Goal: Task Accomplishment & Management: Complete application form

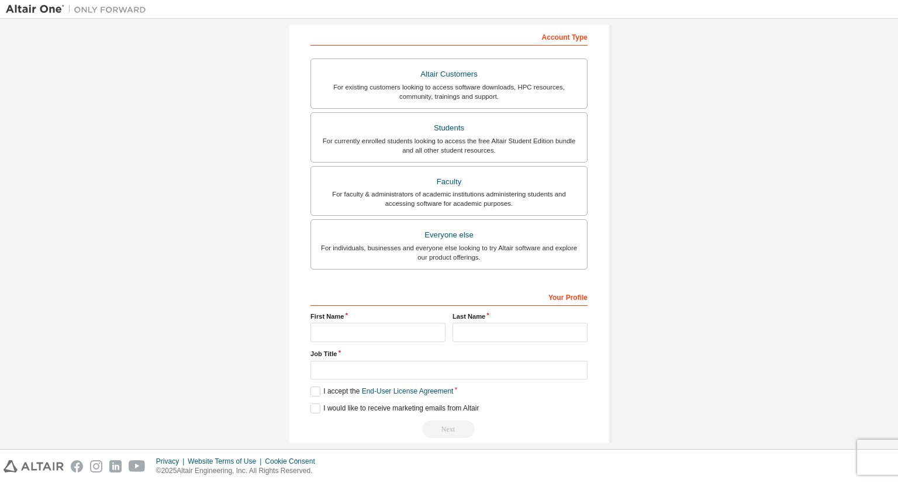
scroll to position [198, 0]
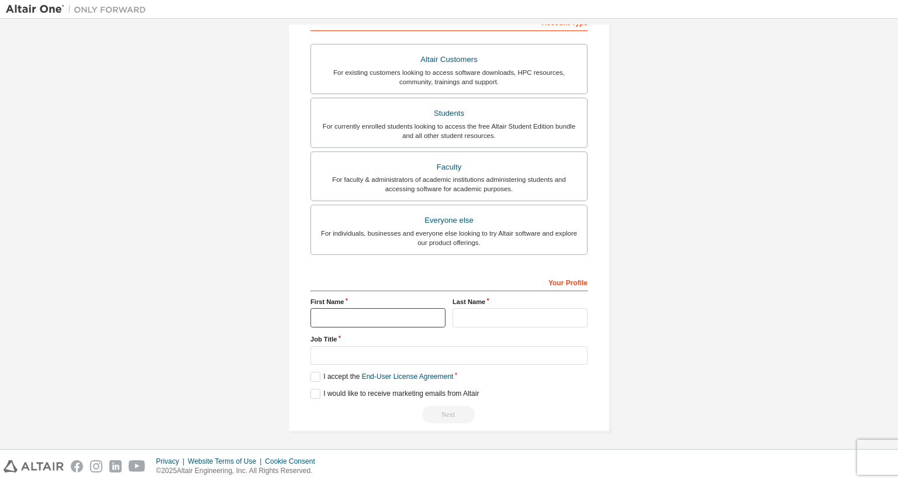
click at [359, 316] on input "text" at bounding box center [377, 317] width 135 height 19
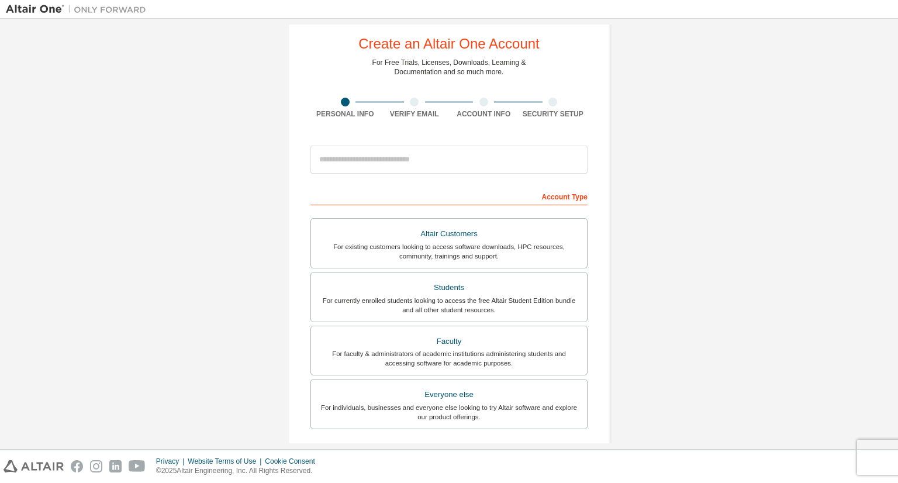
scroll to position [9, 0]
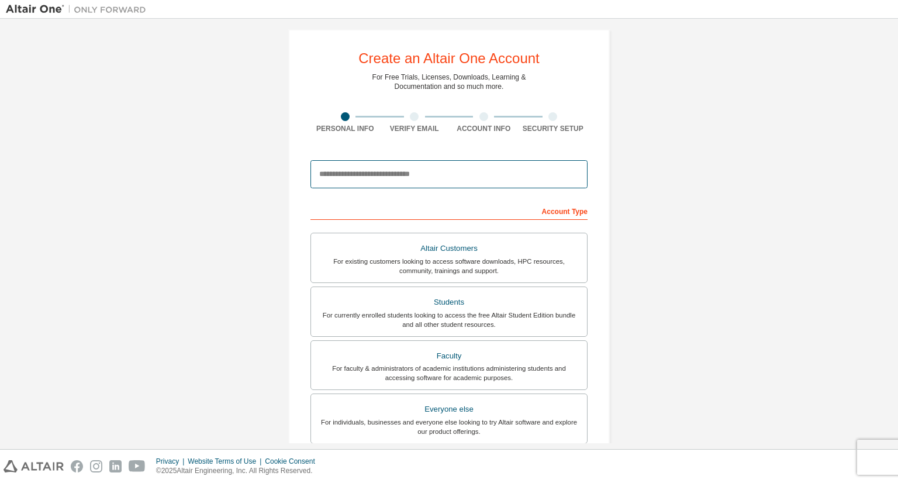
click at [388, 178] on input "email" at bounding box center [448, 174] width 277 height 28
type input "**********"
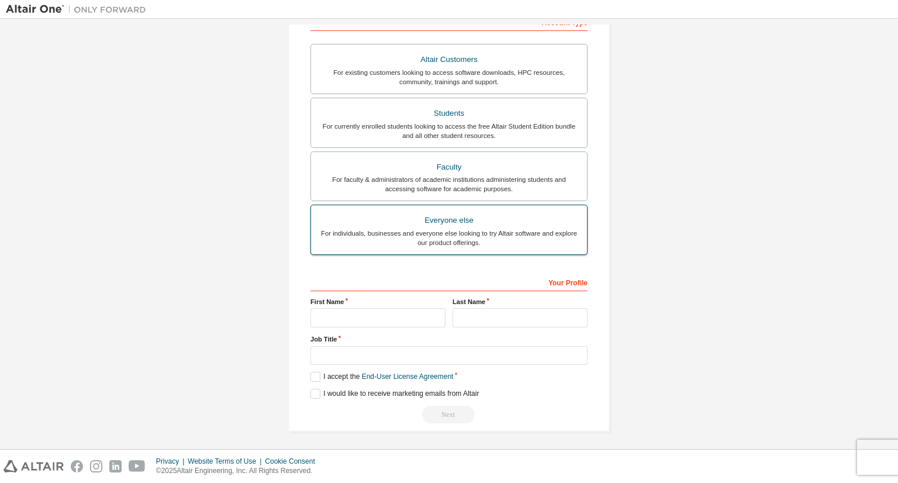
scroll to position [0, 0]
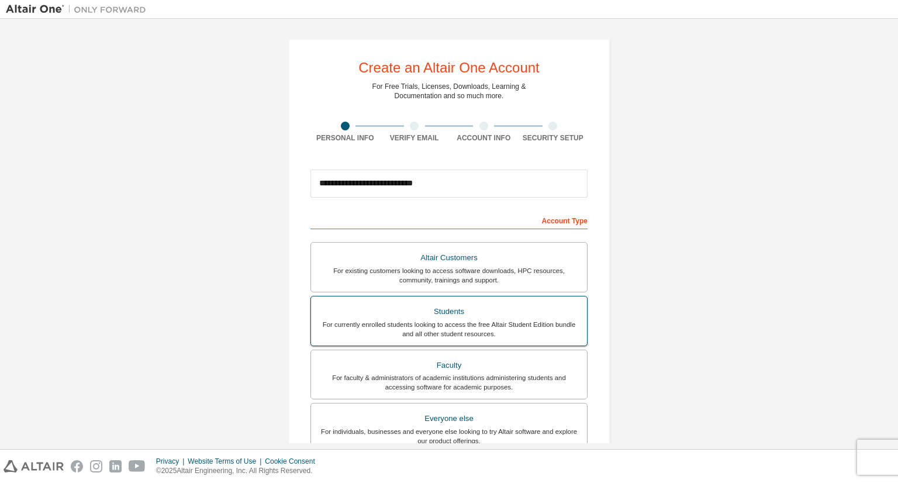
click at [397, 324] on div "For currently enrolled students looking to access the free Altair Student Editi…" at bounding box center [449, 329] width 262 height 19
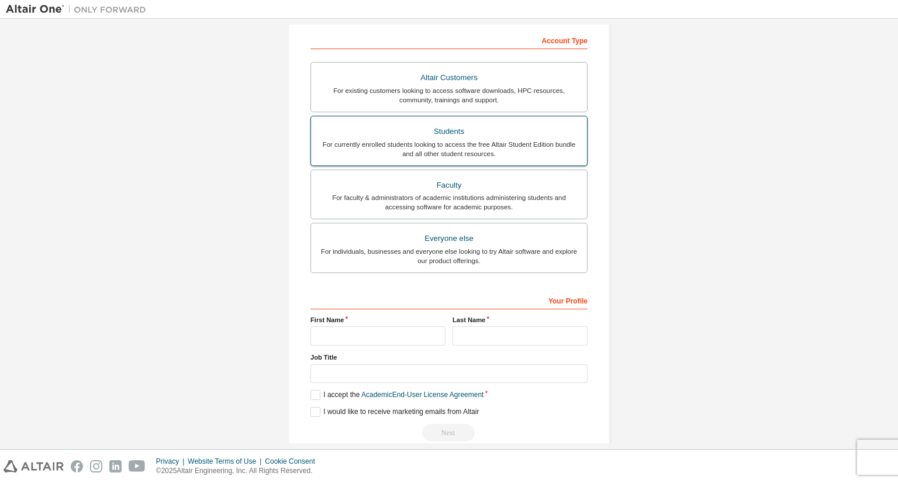
scroll to position [198, 0]
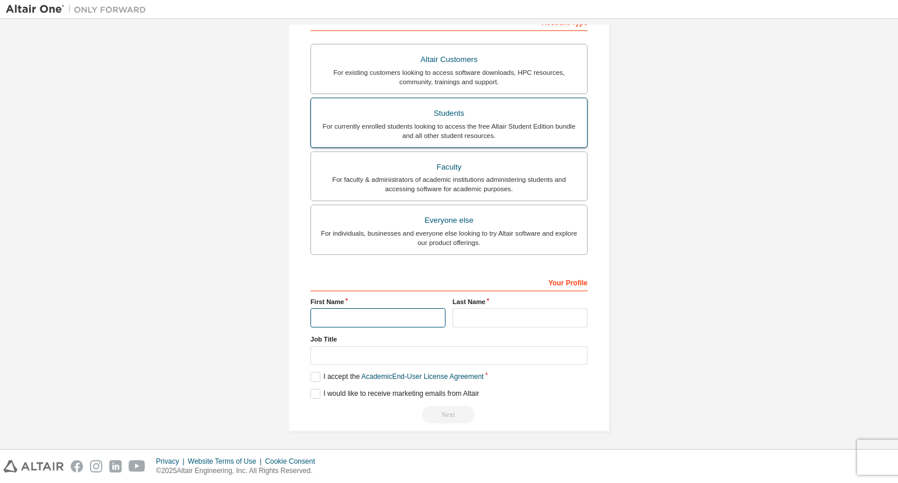
click at [397, 324] on input "text" at bounding box center [377, 317] width 135 height 19
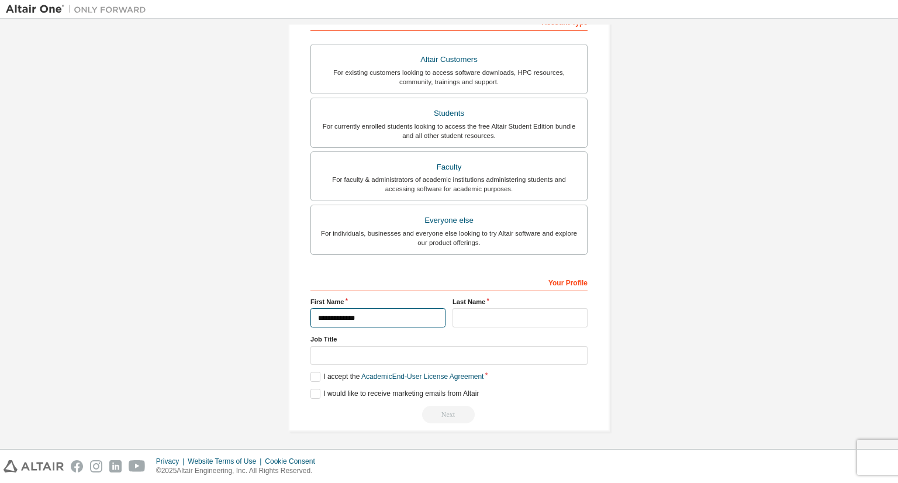
type input "**********"
click at [470, 311] on input "text" at bounding box center [519, 317] width 135 height 19
type input "******"
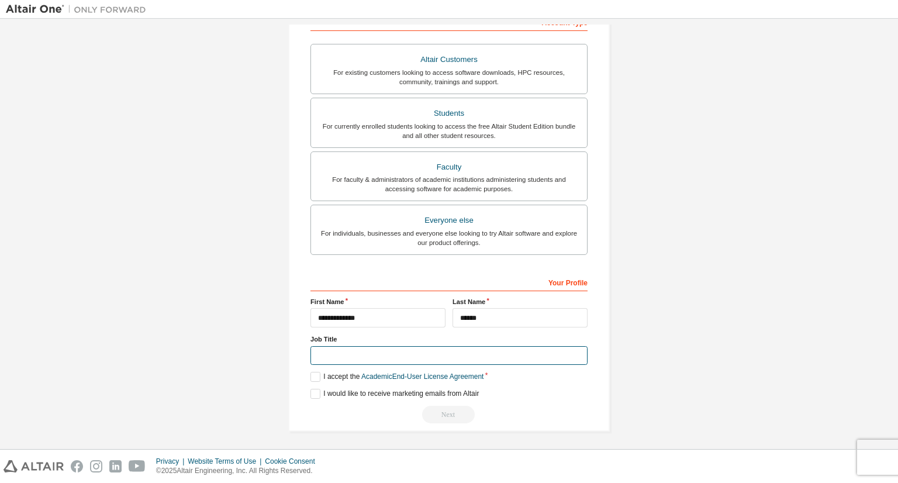
click at [397, 352] on input "text" at bounding box center [448, 355] width 277 height 19
click at [310, 375] on label "I accept the Academic End-User License Agreement" at bounding box center [396, 377] width 173 height 10
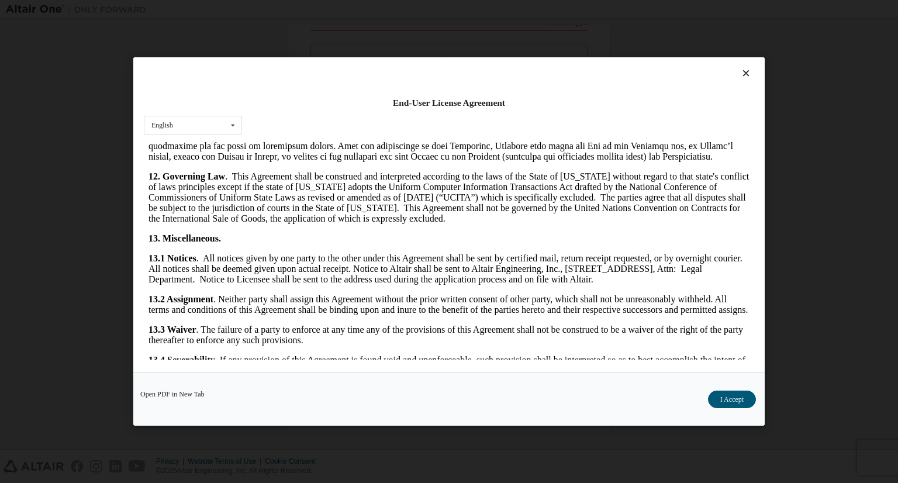
scroll to position [1917, 0]
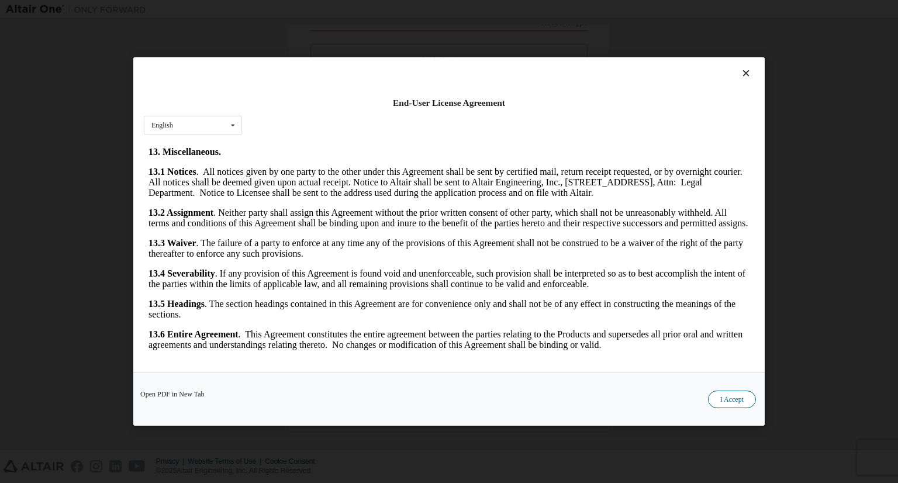
click at [743, 401] on button "I Accept" at bounding box center [732, 399] width 48 height 18
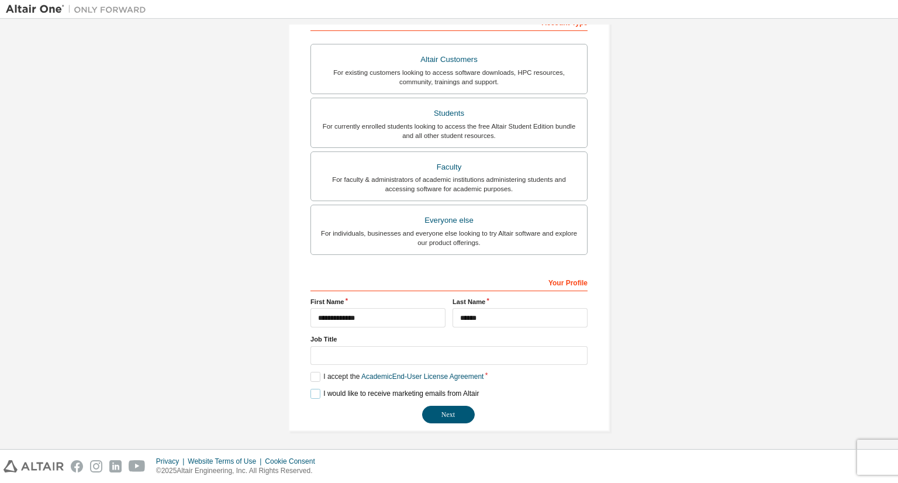
click at [311, 392] on label "I would like to receive marketing emails from Altair" at bounding box center [394, 394] width 168 height 10
click at [449, 411] on button "Next" at bounding box center [448, 415] width 53 height 18
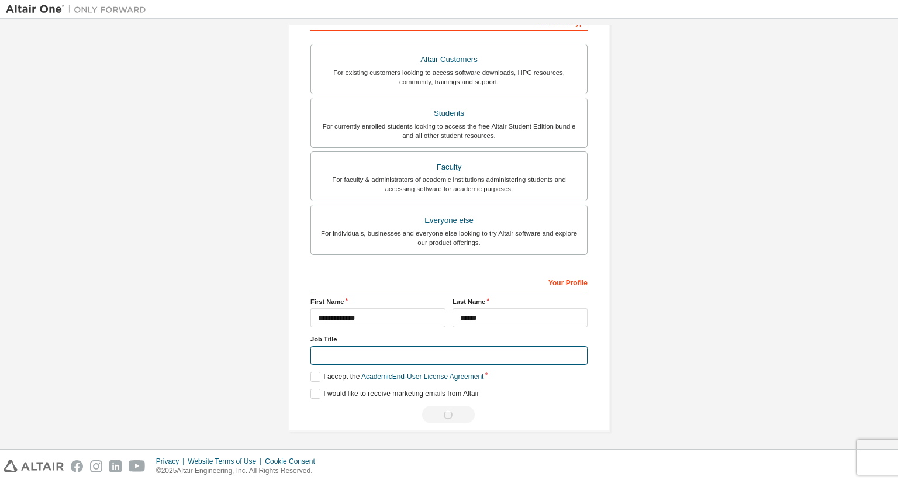
click at [356, 356] on input "text" at bounding box center [448, 355] width 277 height 19
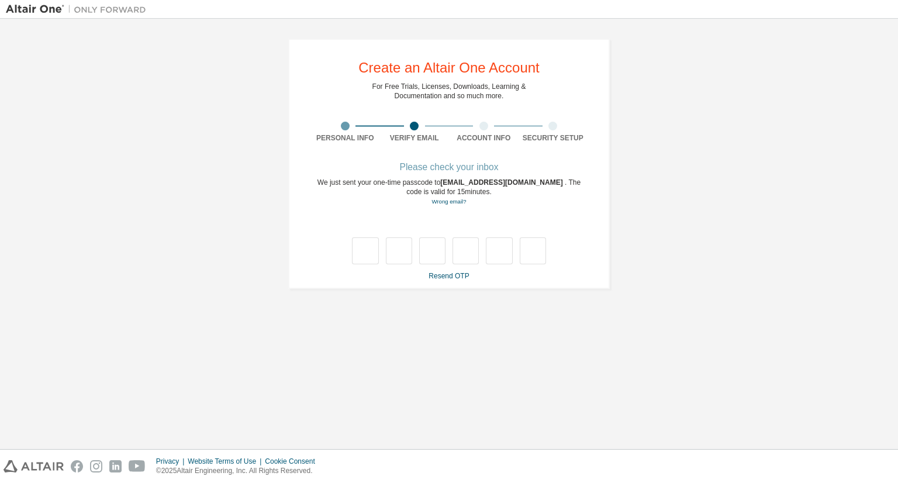
scroll to position [0, 0]
type input "*"
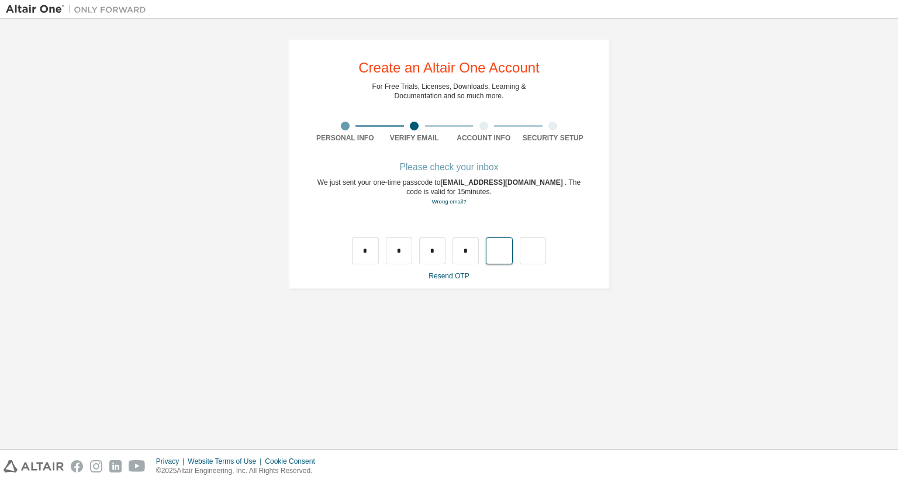
type input "*"
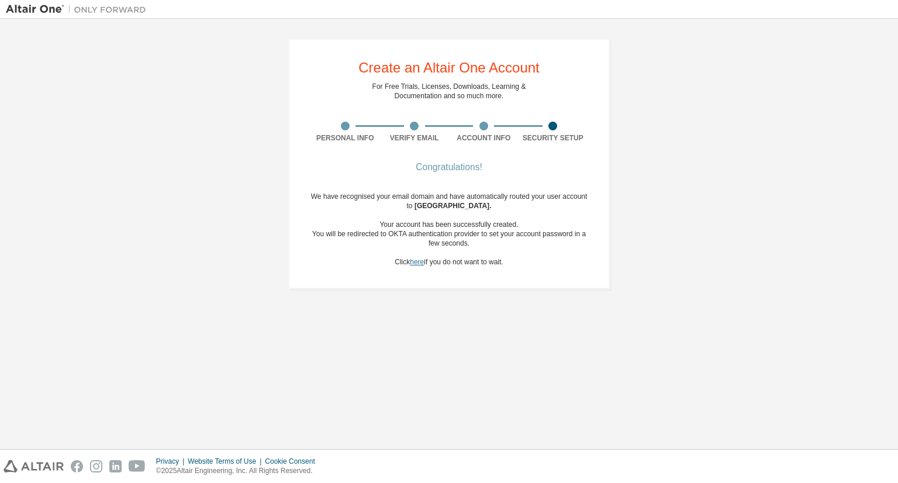
click at [415, 261] on link "here" at bounding box center [417, 262] width 14 height 8
